Goal: Find specific page/section: Find specific page/section

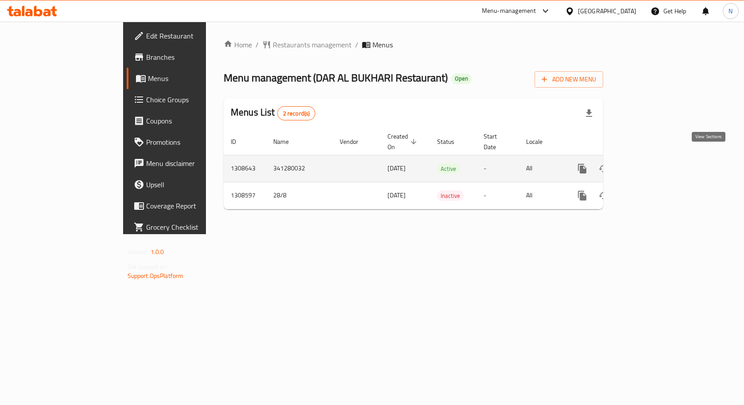
click at [657, 159] on link "enhanced table" at bounding box center [645, 168] width 21 height 21
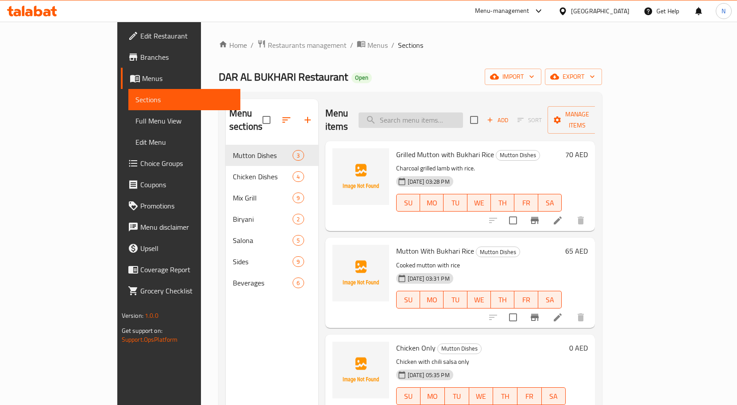
click at [434, 120] on input "search" at bounding box center [411, 119] width 104 height 15
paste input "775900"
click at [443, 116] on input "775900" at bounding box center [411, 119] width 104 height 15
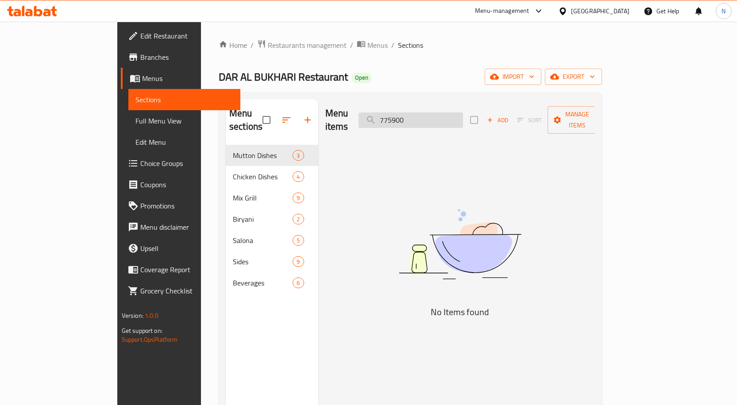
click at [443, 116] on input "775900" at bounding box center [411, 119] width 104 height 15
paste input "Half BBQ Chicken Charcoal With"
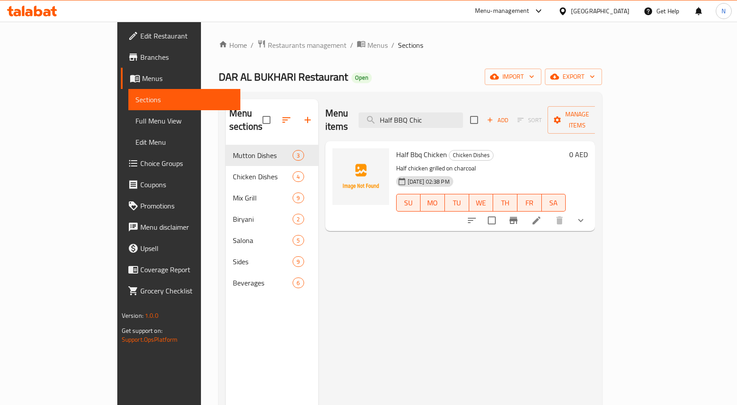
type input "Half BBQ Chic"
click at [591, 210] on button "show more" at bounding box center [580, 220] width 21 height 21
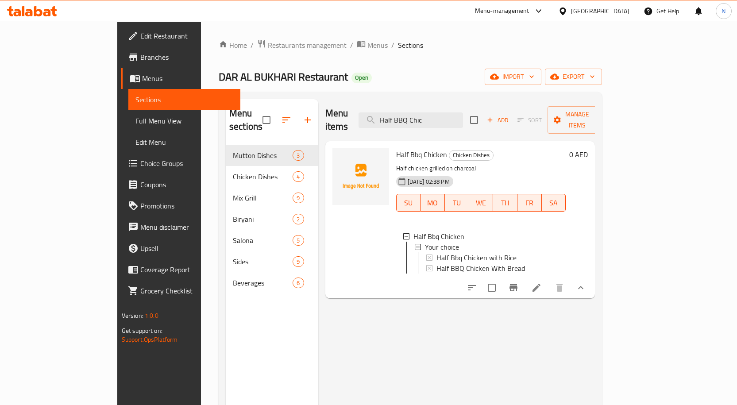
drag, startPoint x: 436, startPoint y: 112, endPoint x: 386, endPoint y: 129, distance: 53.8
click at [386, 129] on div "Menu items Half BBQ Chic Add Sort Manage items Half Bbq Chicken Chicken Dishes …" at bounding box center [456, 301] width 277 height 405
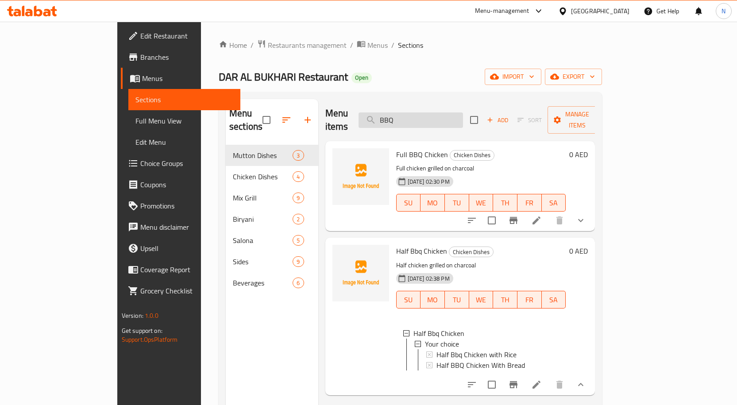
click at [421, 115] on input "BBQ" at bounding box center [411, 119] width 104 height 15
type input "BBQ"
